Goal: Task Accomplishment & Management: Use online tool/utility

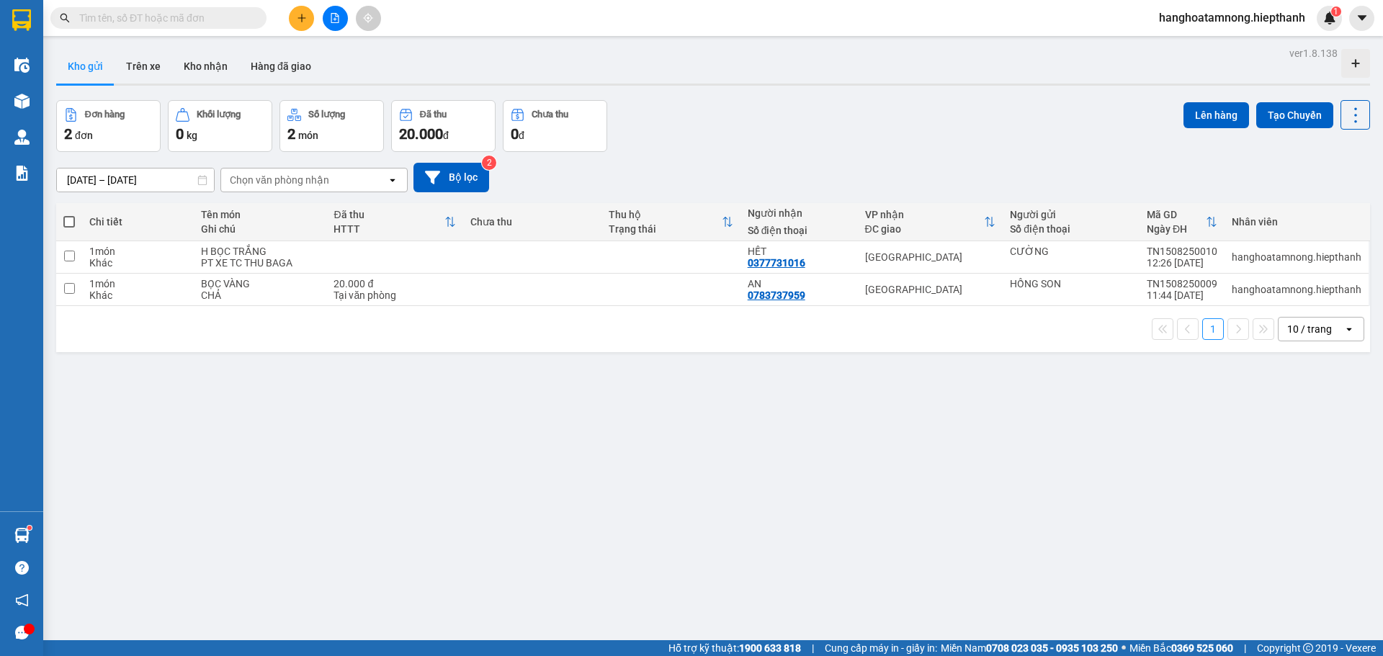
click at [332, 18] on icon "file-add" at bounding box center [335, 18] width 10 height 10
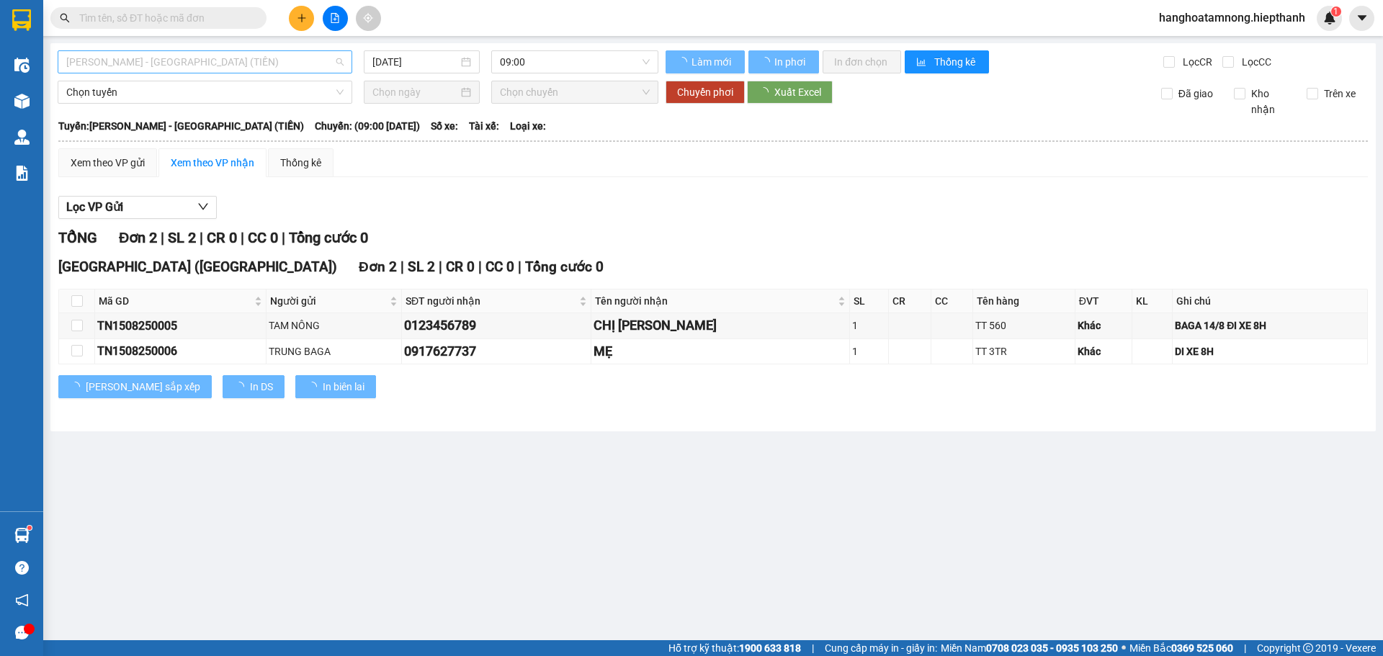
click at [226, 60] on span "[PERSON_NAME] - [GEOGRAPHIC_DATA] (TIỀN)" at bounding box center [204, 62] width 277 height 22
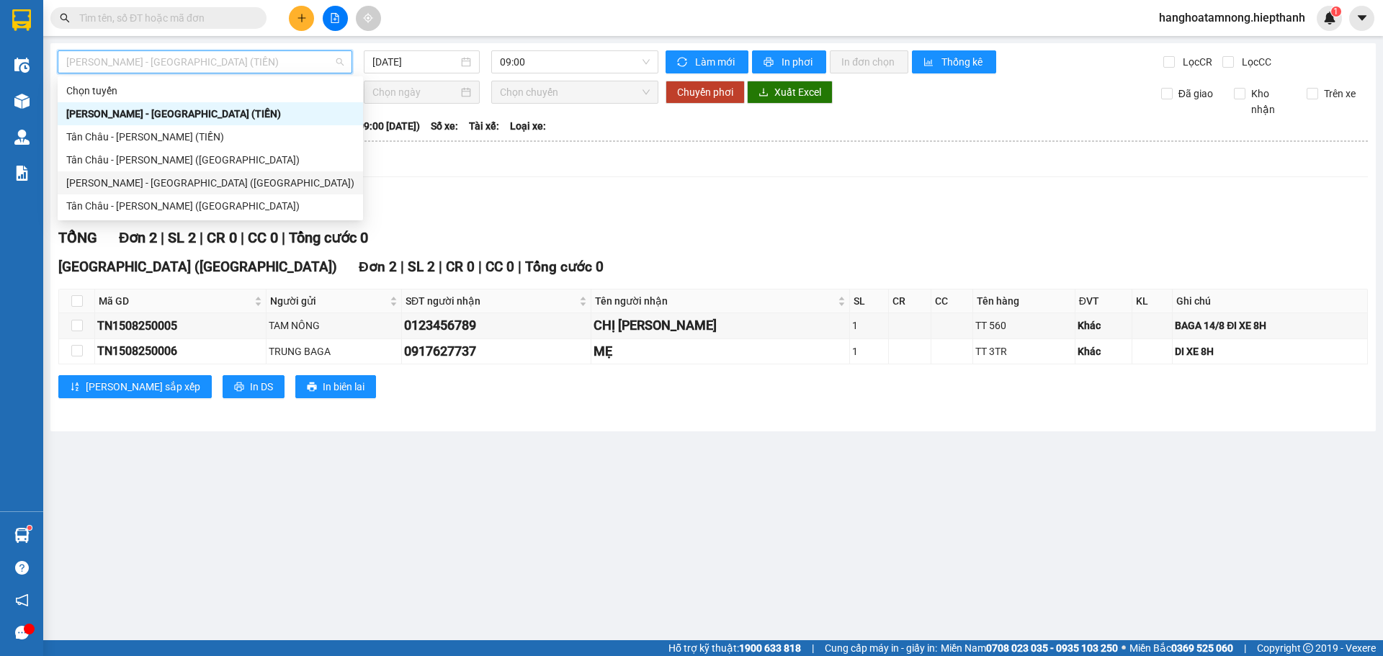
click at [139, 184] on div "[PERSON_NAME] - [GEOGRAPHIC_DATA] ([GEOGRAPHIC_DATA])" at bounding box center [210, 183] width 288 height 16
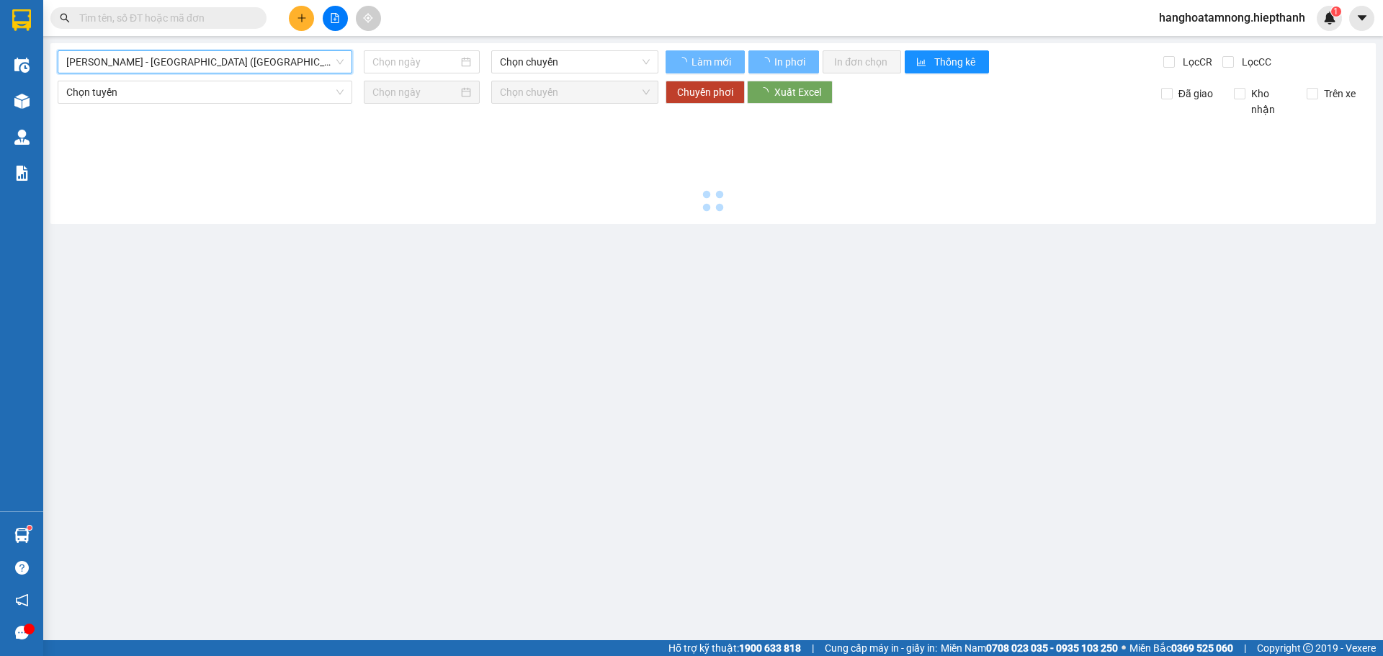
type input "[DATE]"
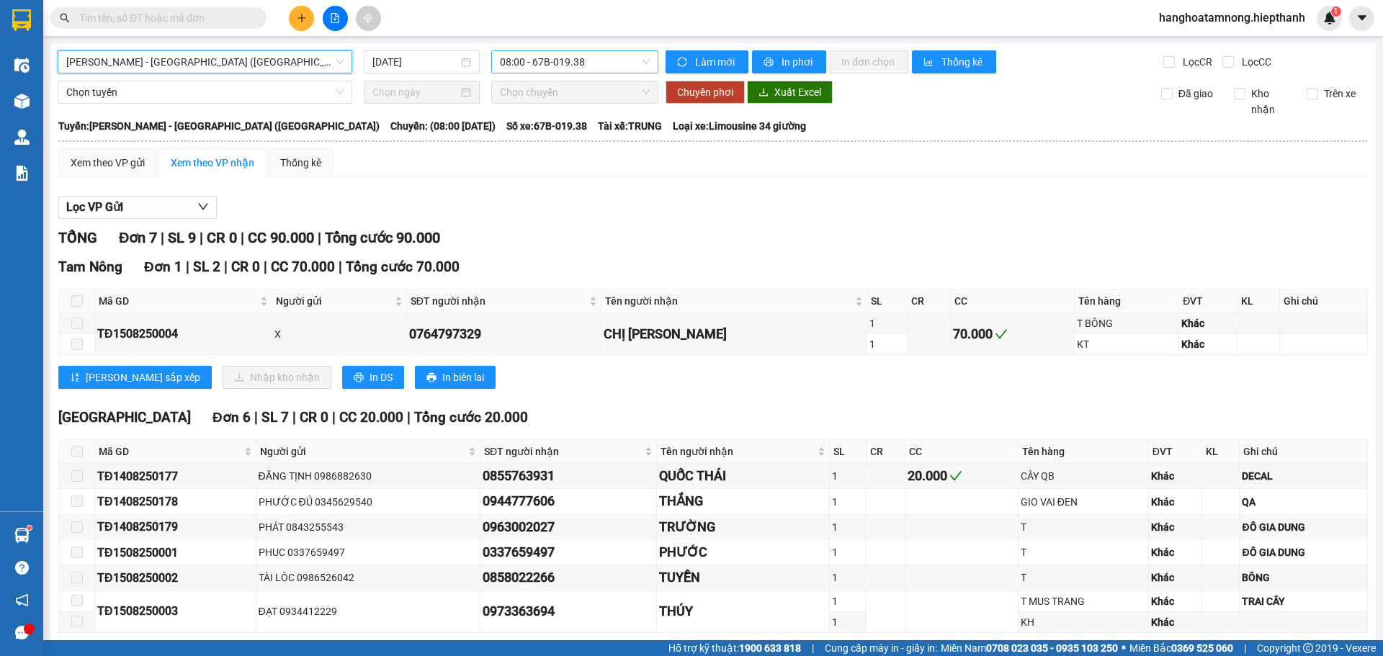
click at [541, 61] on span "08:00 - 67B-019.38" at bounding box center [575, 62] width 150 height 22
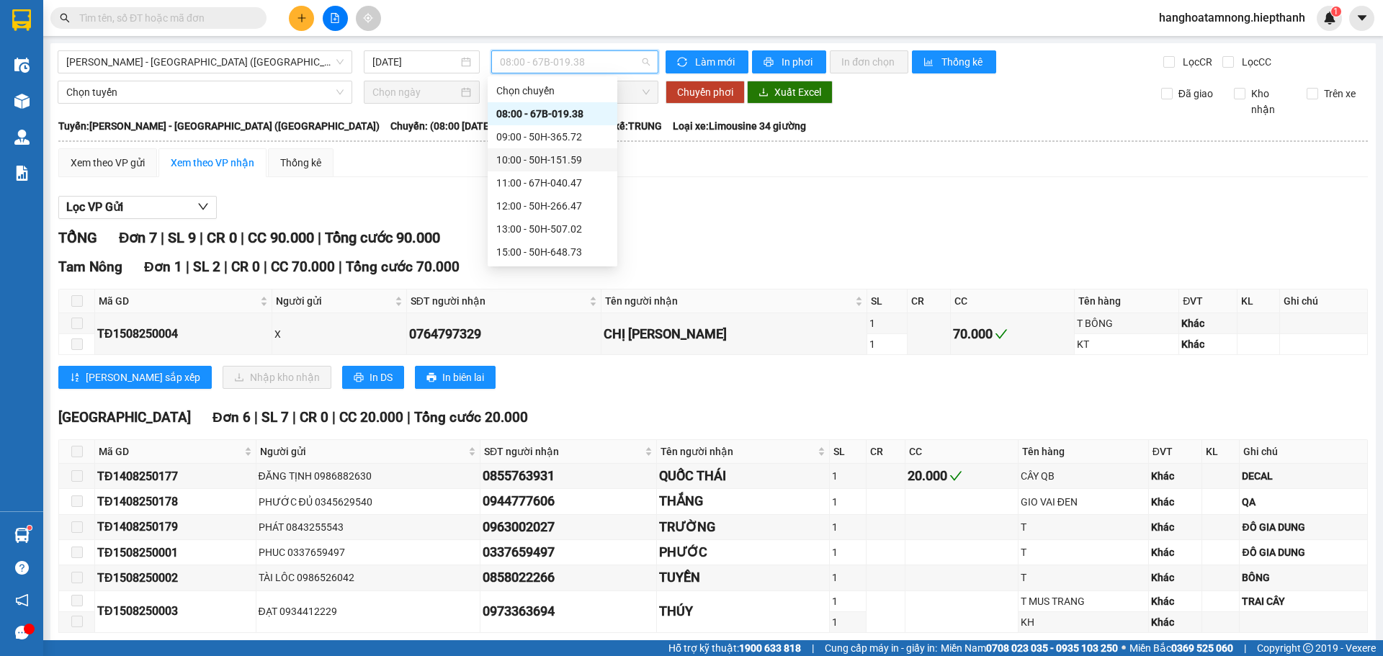
click at [557, 155] on div "10:00 - 50H-151.59" at bounding box center [552, 160] width 112 height 16
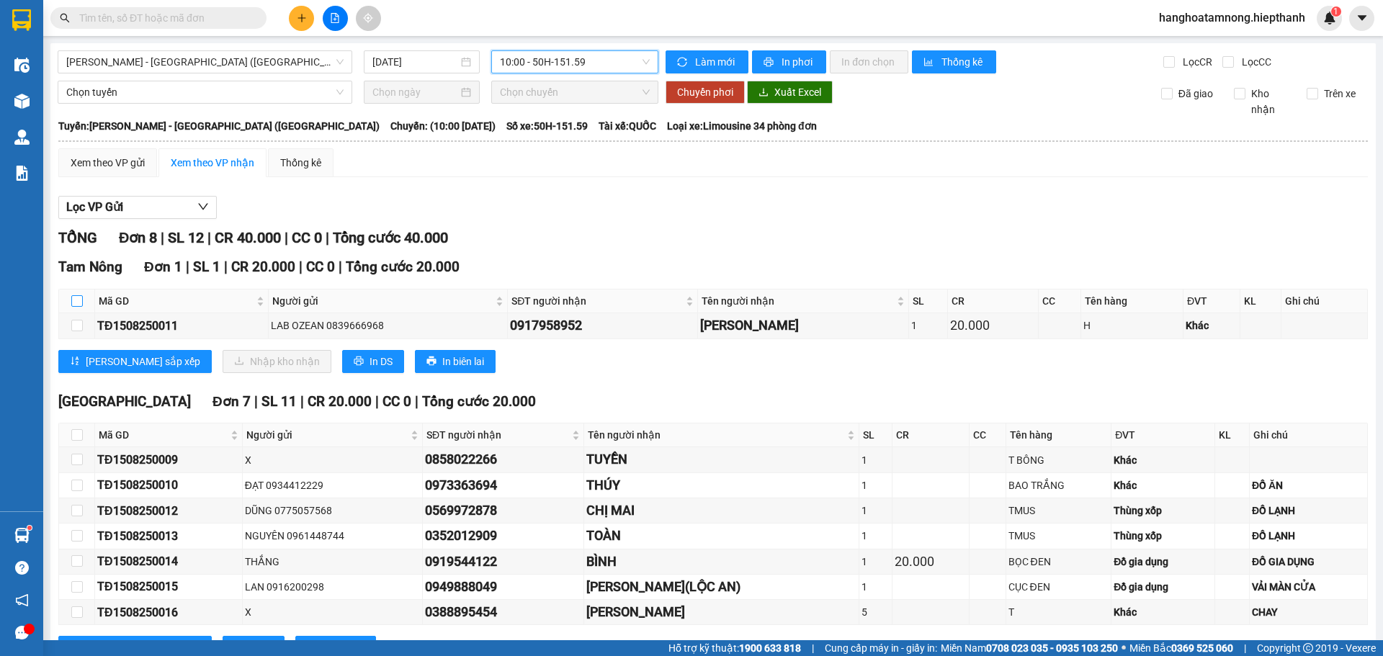
click at [75, 296] on input "checkbox" at bounding box center [77, 301] width 12 height 12
checkbox input "true"
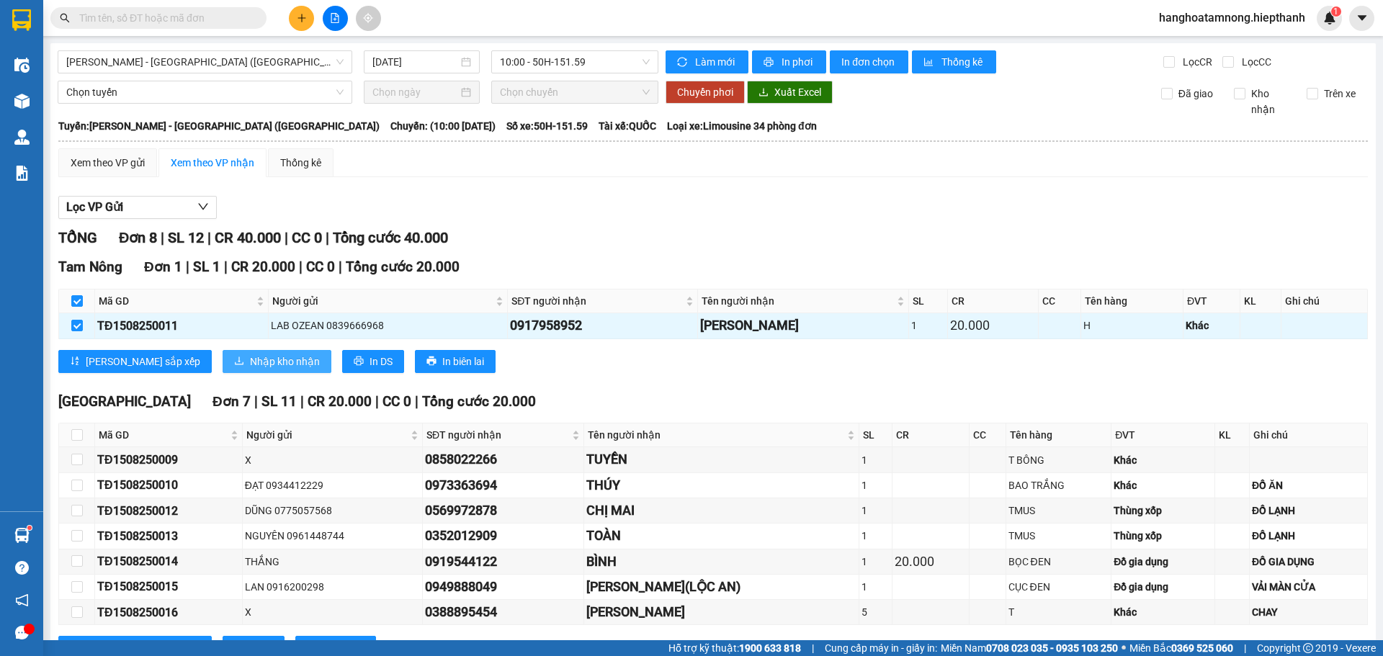
click at [250, 357] on span "Nhập kho nhận" at bounding box center [285, 362] width 70 height 16
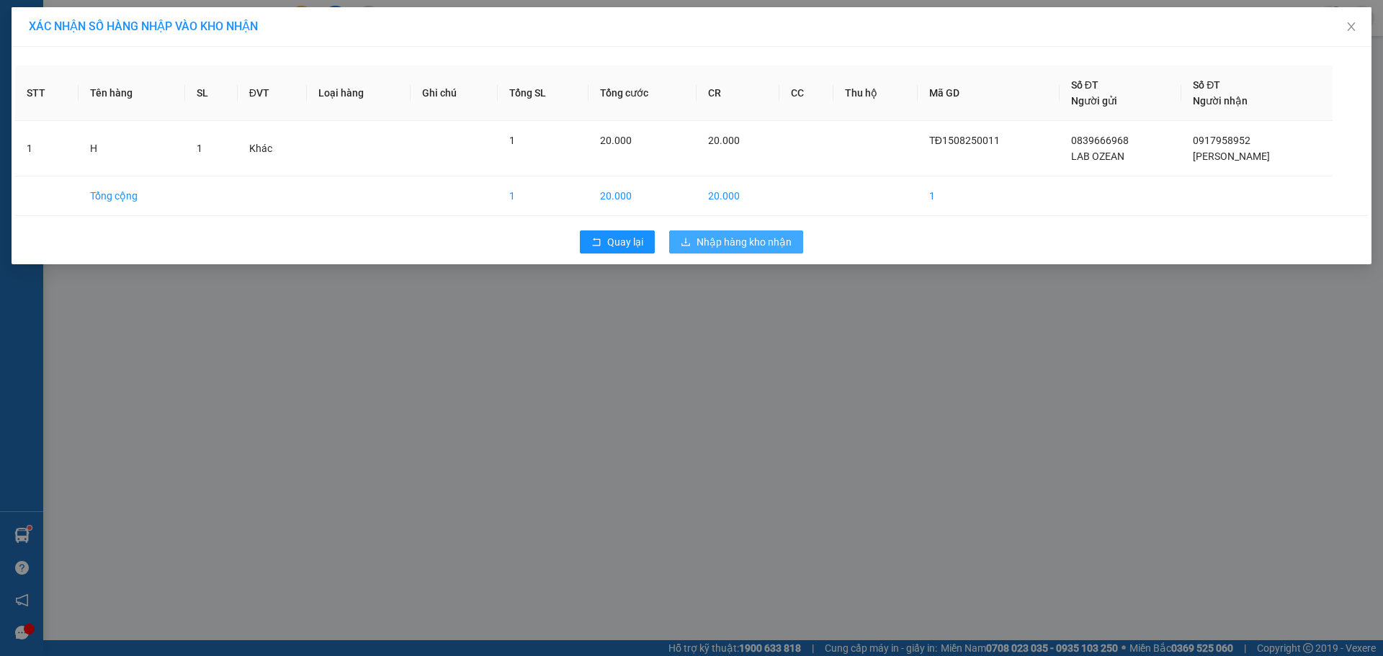
click at [735, 235] on span "Nhập hàng kho nhận" at bounding box center [743, 242] width 95 height 16
